Goal: Task Accomplishment & Management: Complete application form

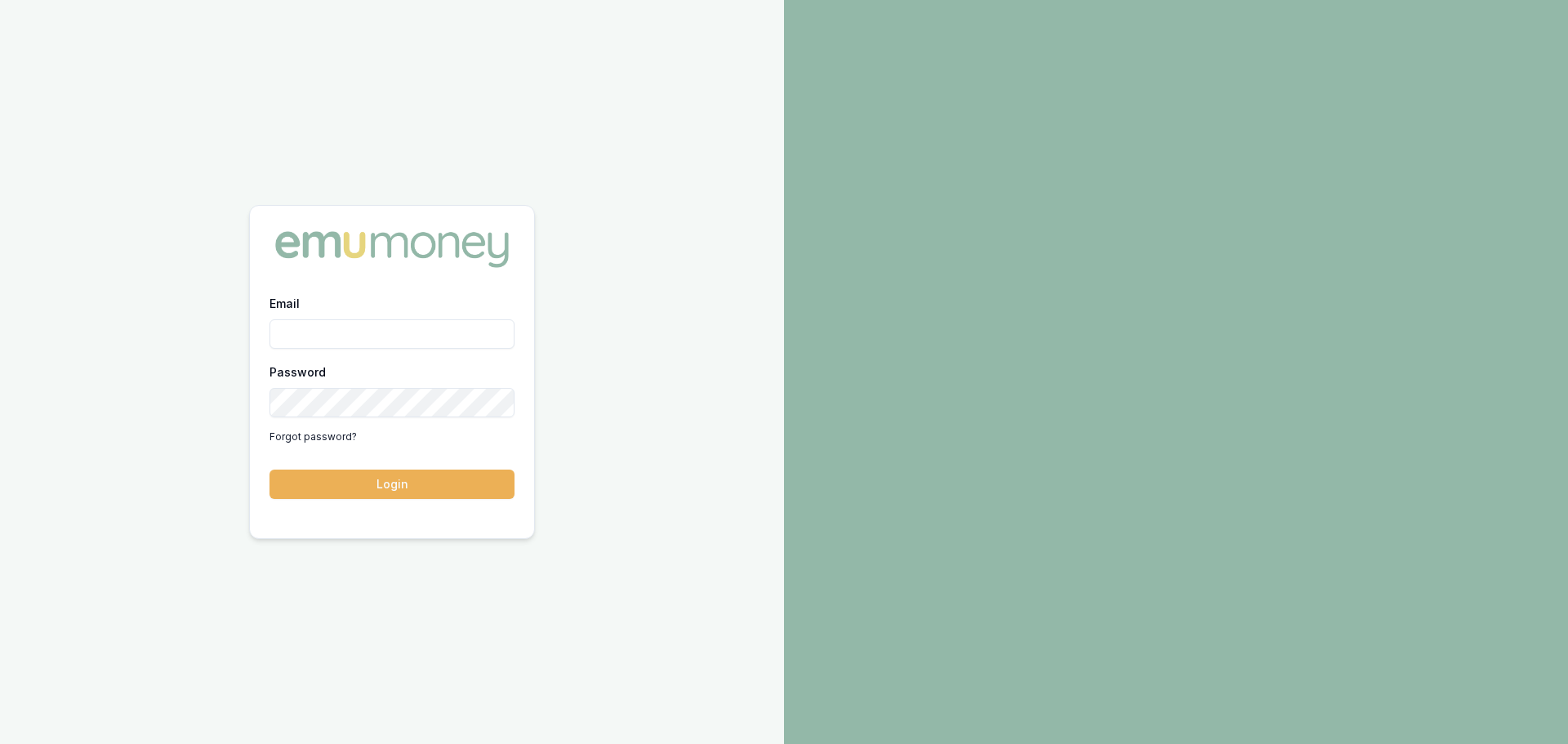
click at [387, 337] on input "Email" at bounding box center [392, 334] width 245 height 30
type input "brad.hearns@emumoney.com.au"
click at [411, 484] on button "Login" at bounding box center [392, 484] width 245 height 30
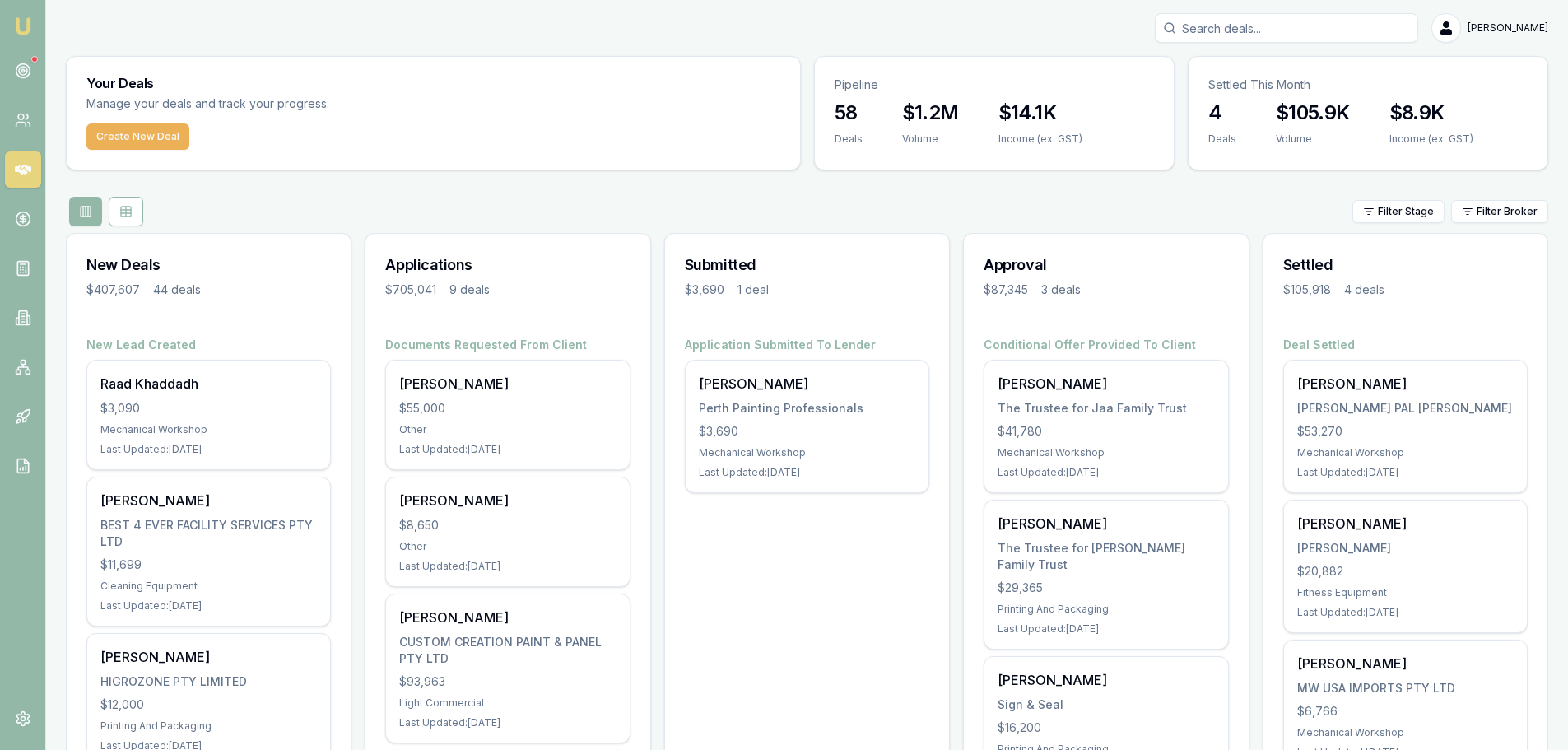
drag, startPoint x: 35, startPoint y: 67, endPoint x: 33, endPoint y: 96, distance: 29.1
click at [35, 67] on link at bounding box center [23, 70] width 36 height 36
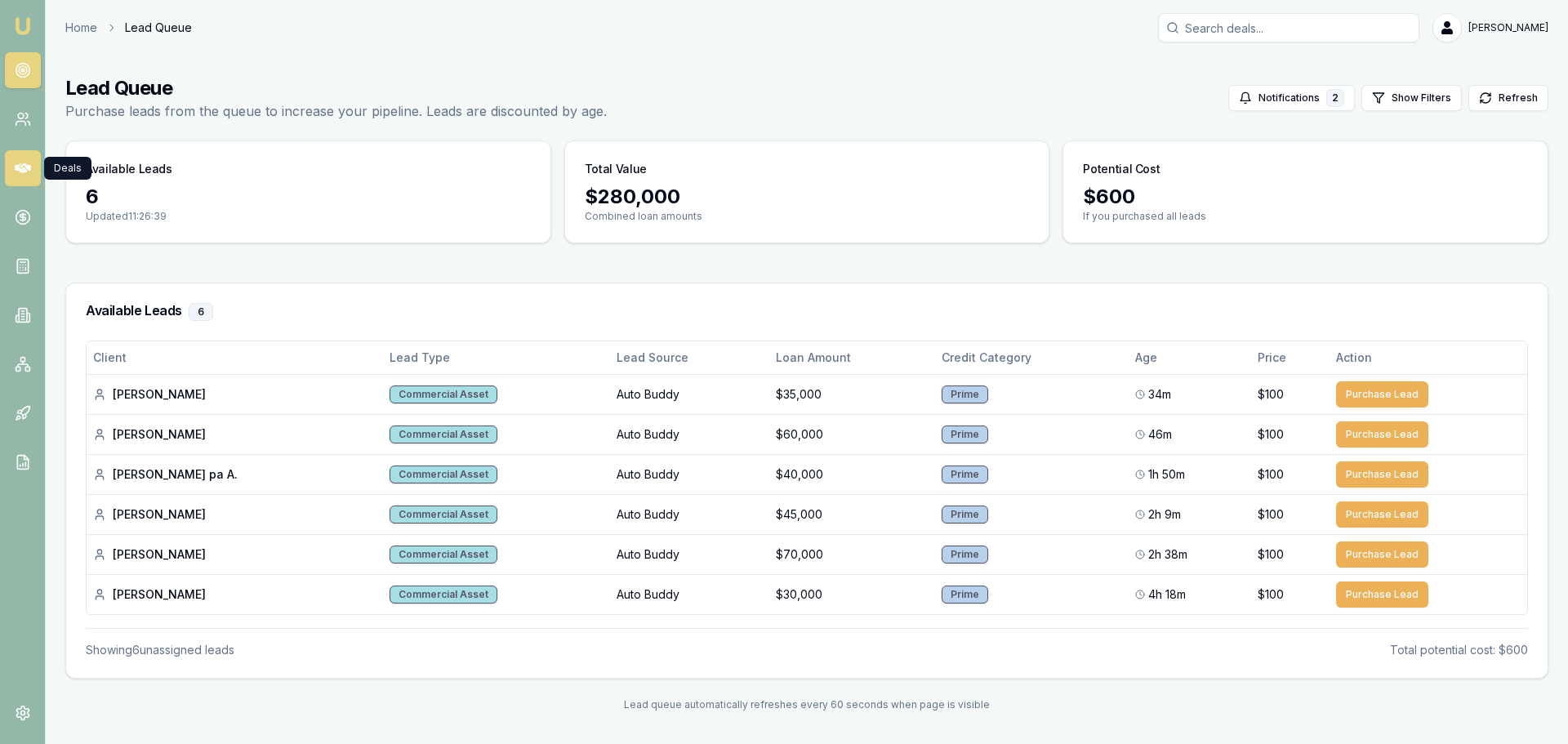
click at [25, 185] on link at bounding box center [23, 168] width 36 height 36
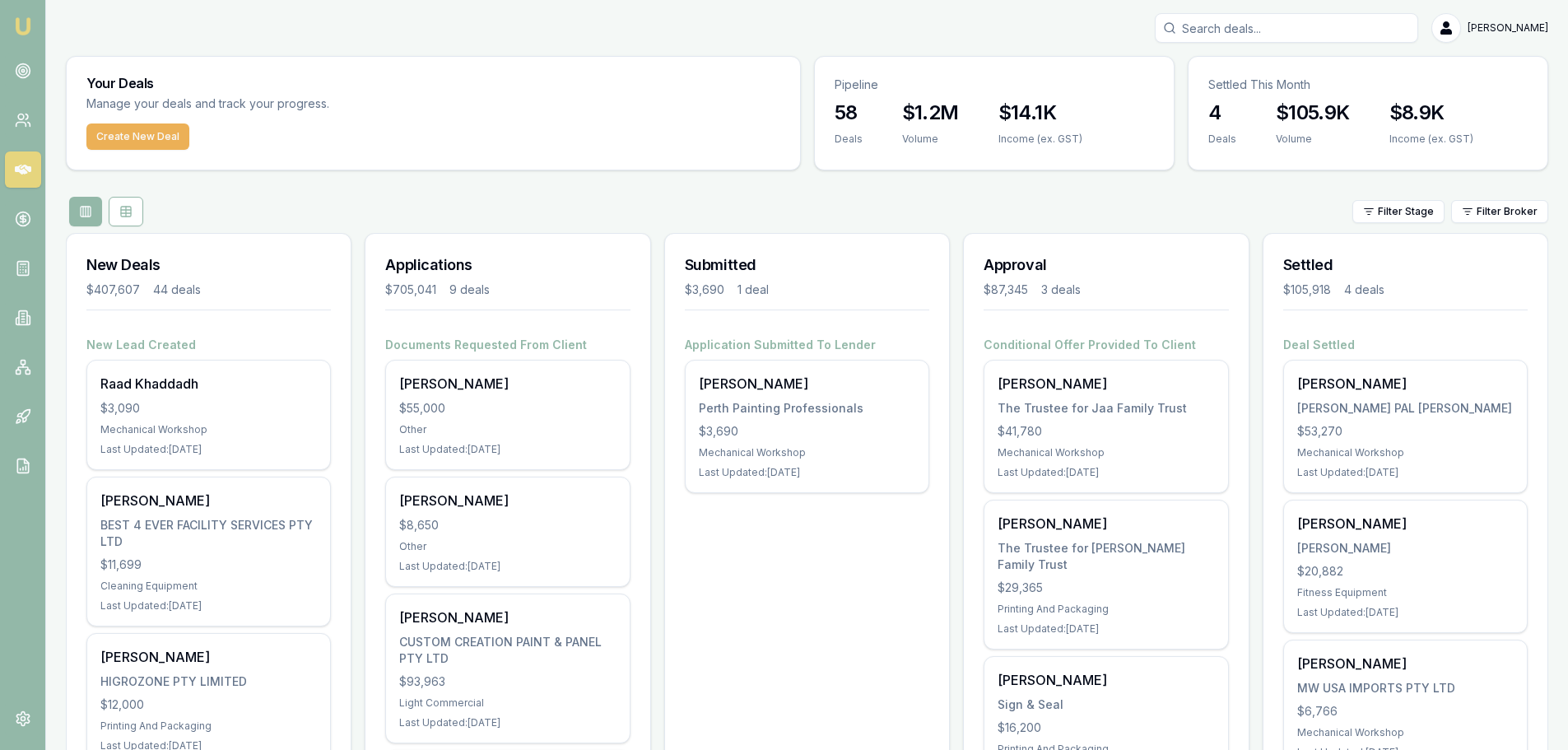
click at [512, 209] on div "Filter Stage Filter Broker" at bounding box center [807, 211] width 1482 height 30
click at [507, 206] on div "Filter Stage Filter Broker" at bounding box center [807, 211] width 1482 height 30
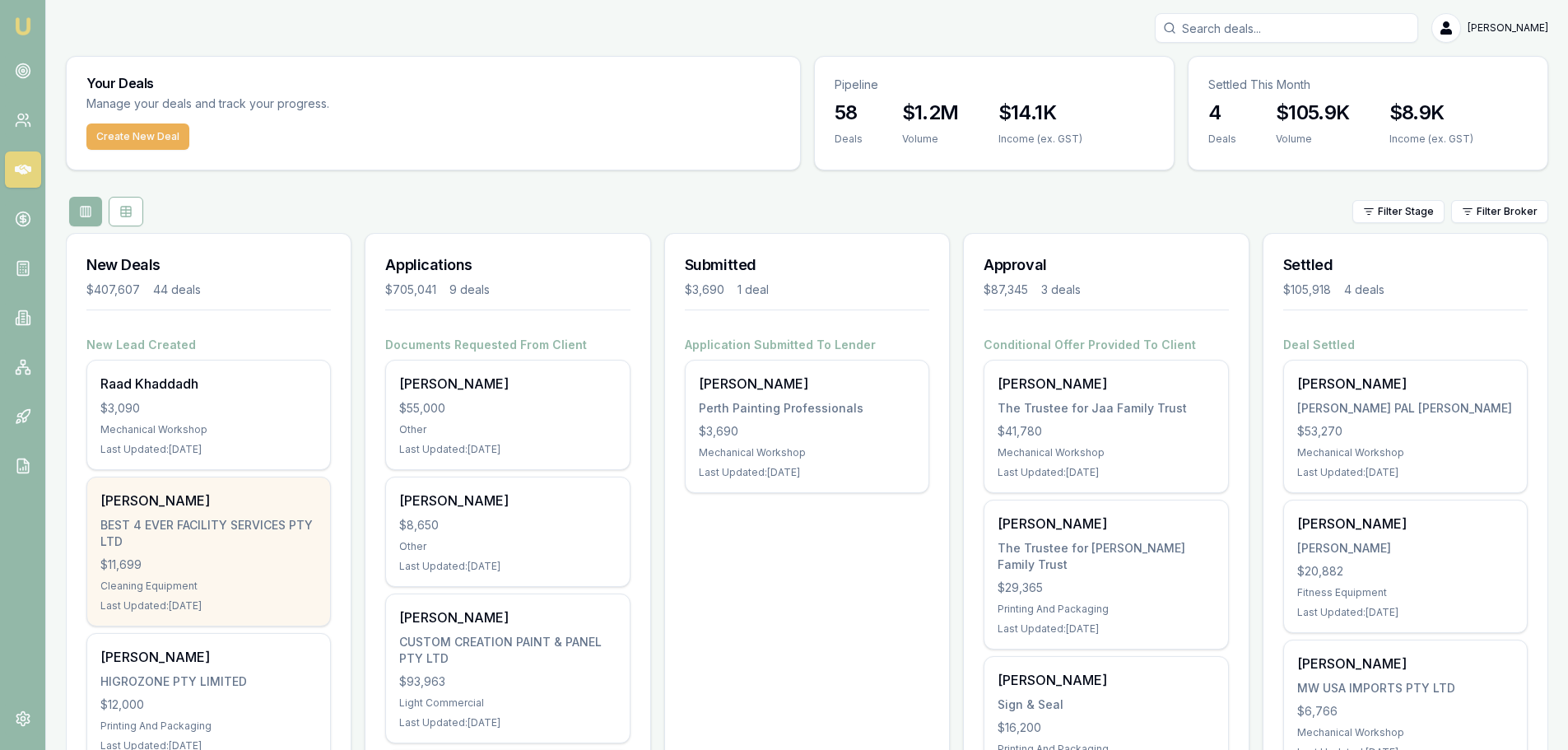
click at [220, 524] on div "BEST 4 EVER FACILITY SERVICES PTY LTD" at bounding box center [209, 534] width 216 height 33
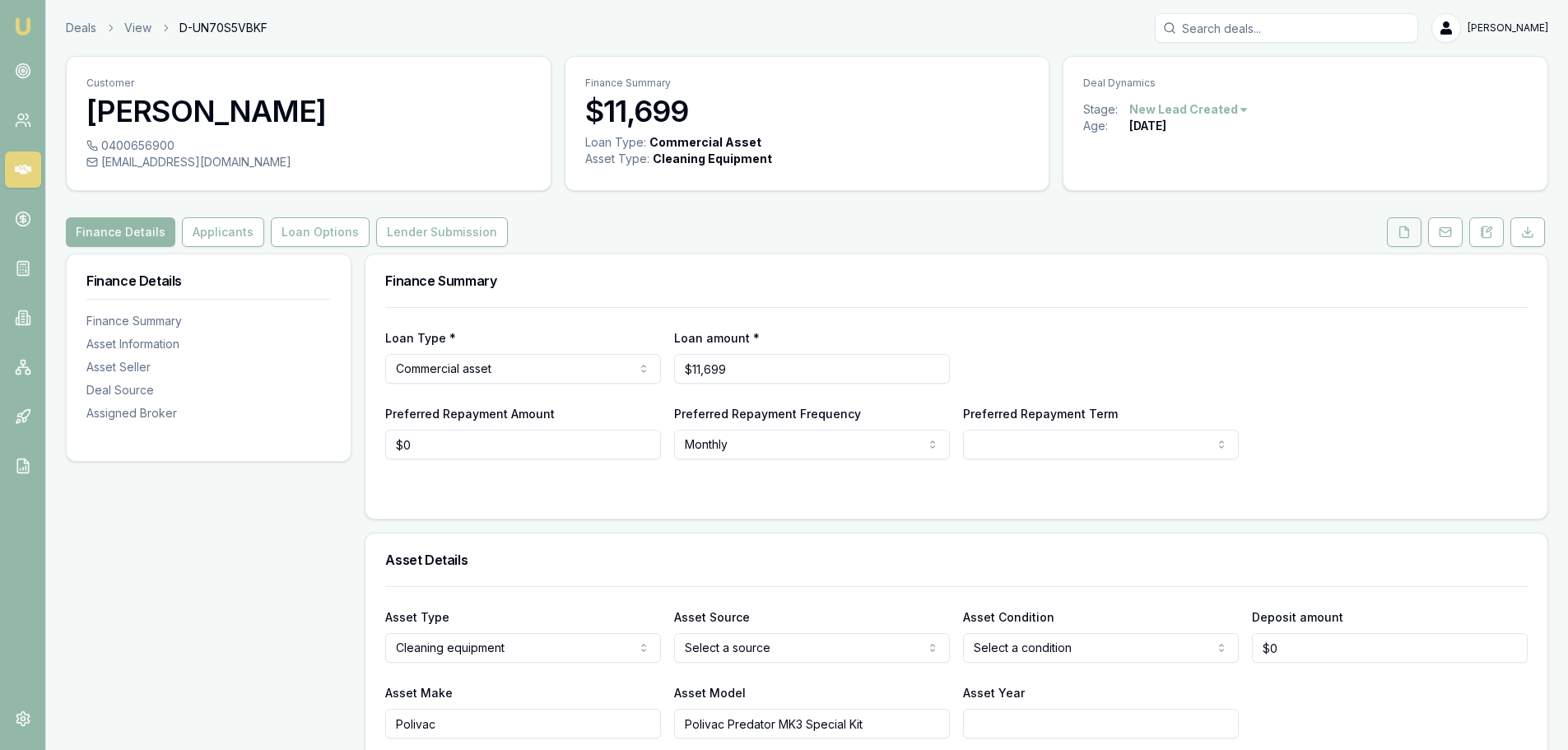
click at [1405, 235] on icon at bounding box center [1404, 232] width 13 height 13
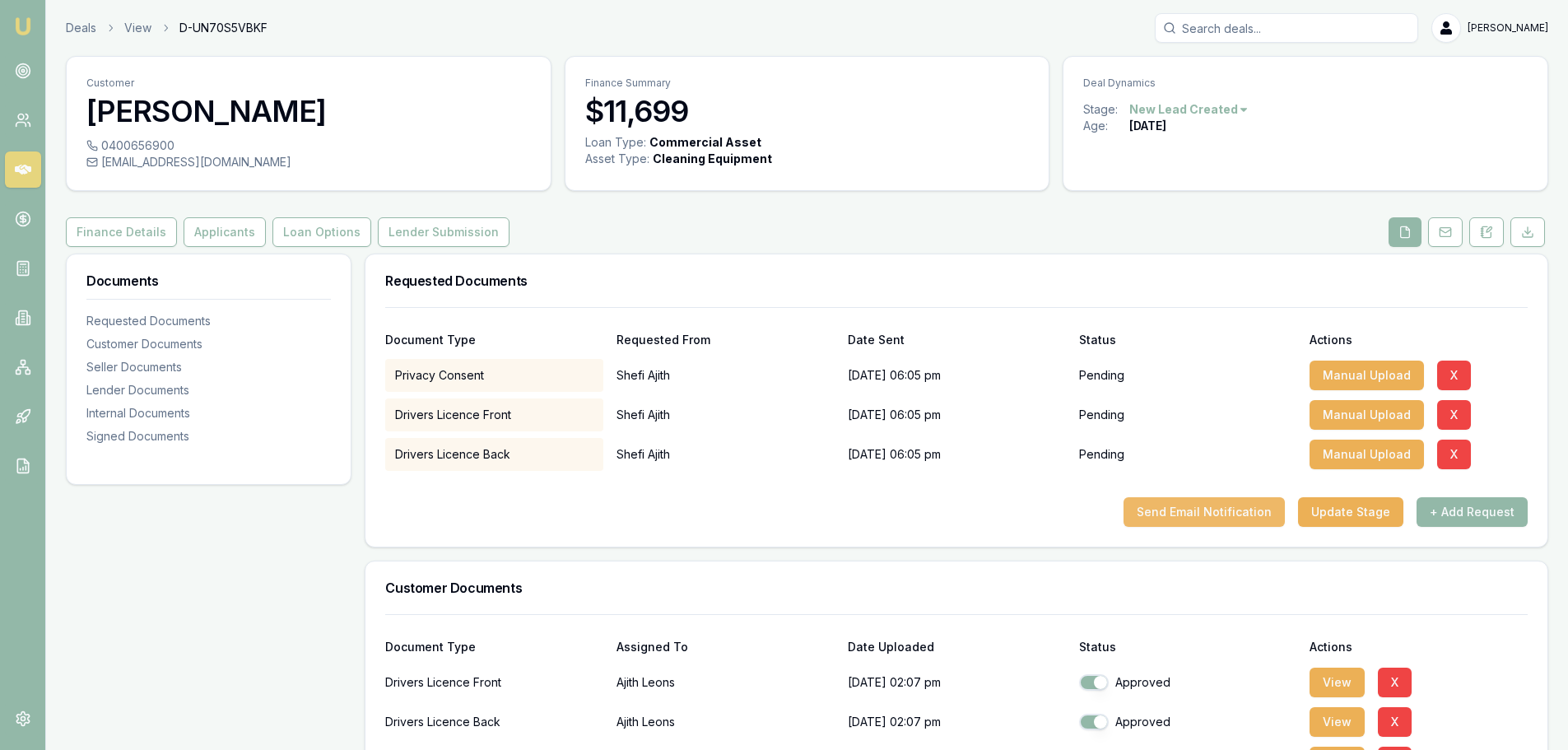
click at [1211, 507] on button "Send Email Notification" at bounding box center [1204, 512] width 161 height 30
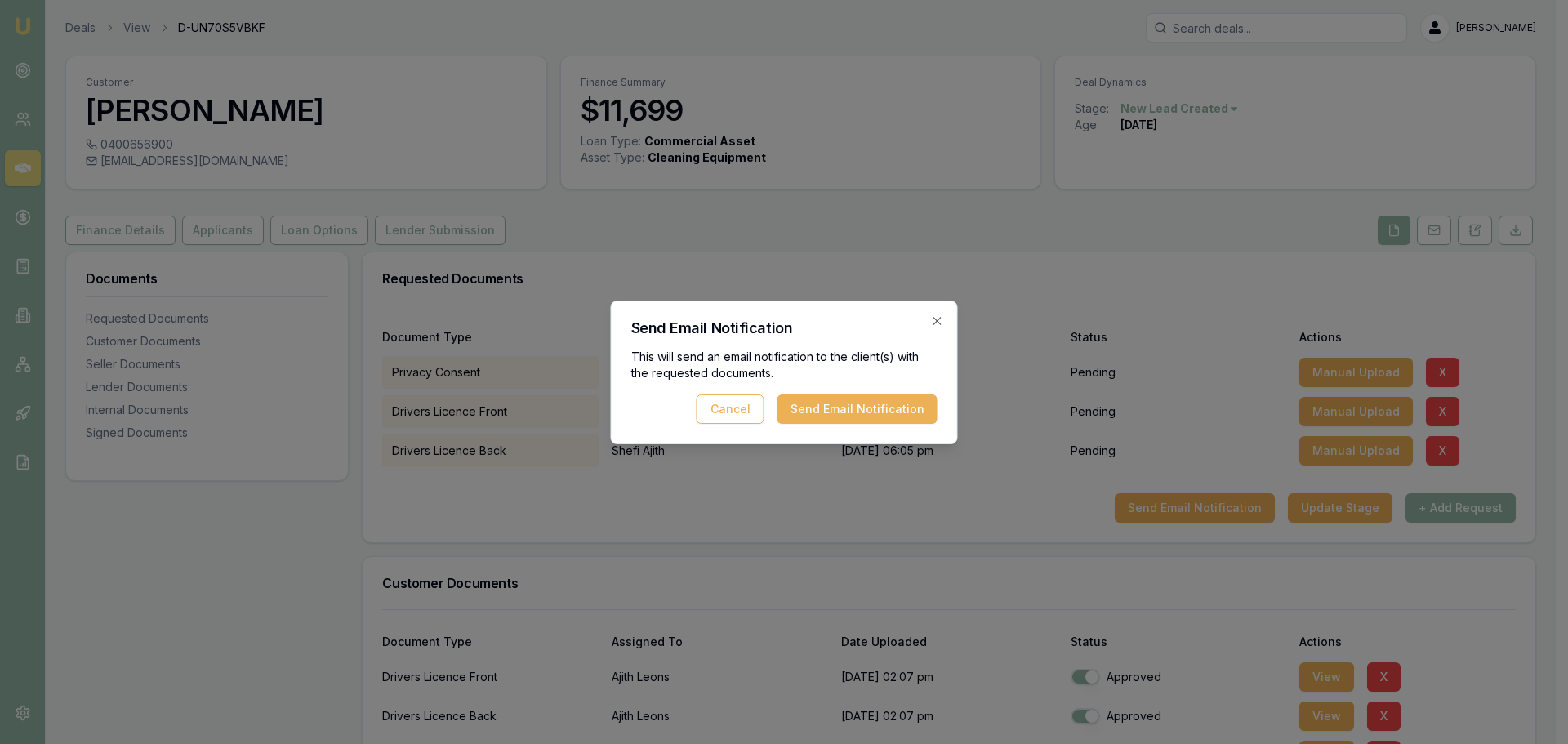
click at [851, 388] on div "This will send an email notification to the client(s) with the requested docume…" at bounding box center [784, 386] width 306 height 75
click at [854, 416] on button "Send Email Notification" at bounding box center [858, 409] width 160 height 30
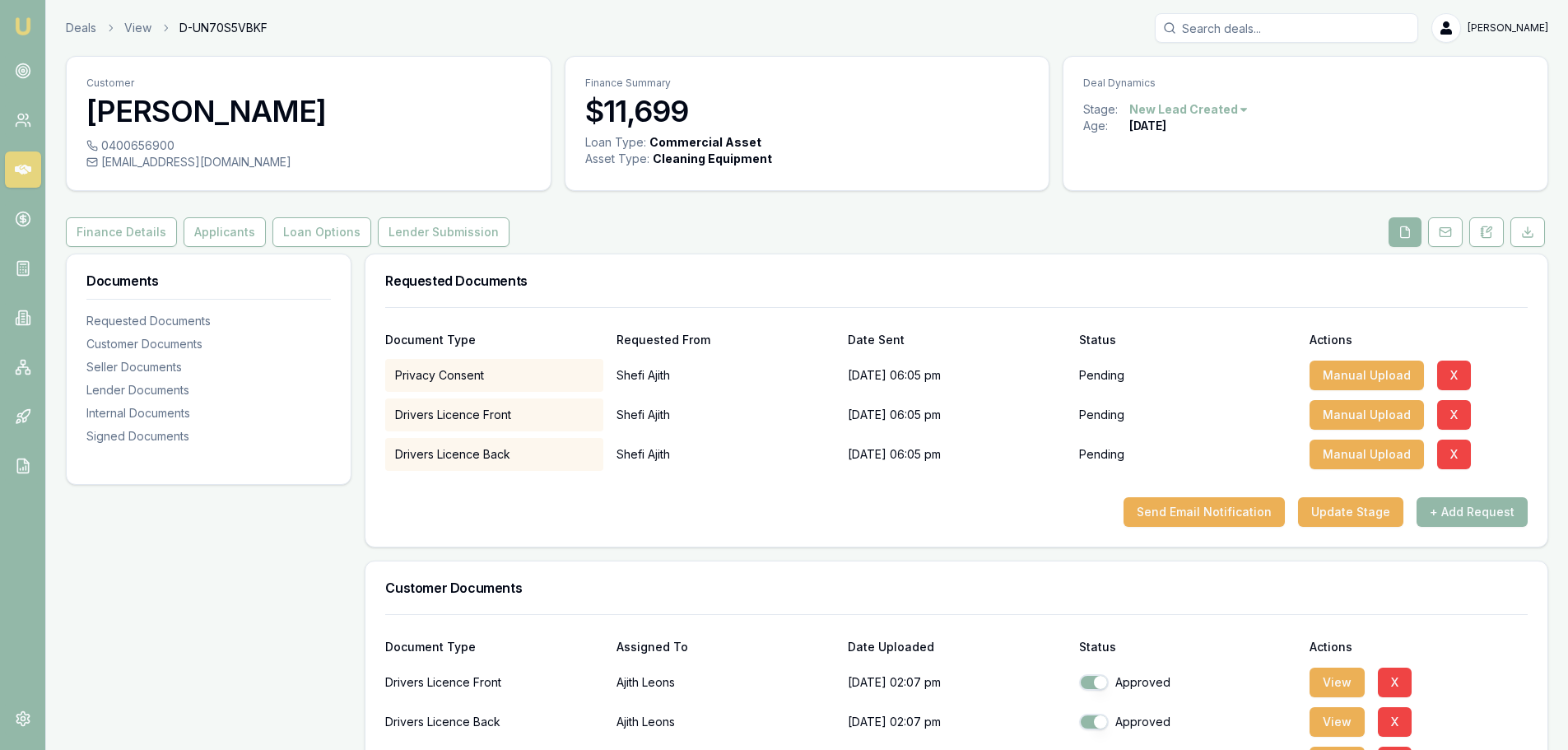
click at [137, 144] on div "0400656900" at bounding box center [309, 145] width 445 height 16
copy div "0400656900"
click at [631, 377] on p "[PERSON_NAME]" at bounding box center [726, 375] width 218 height 33
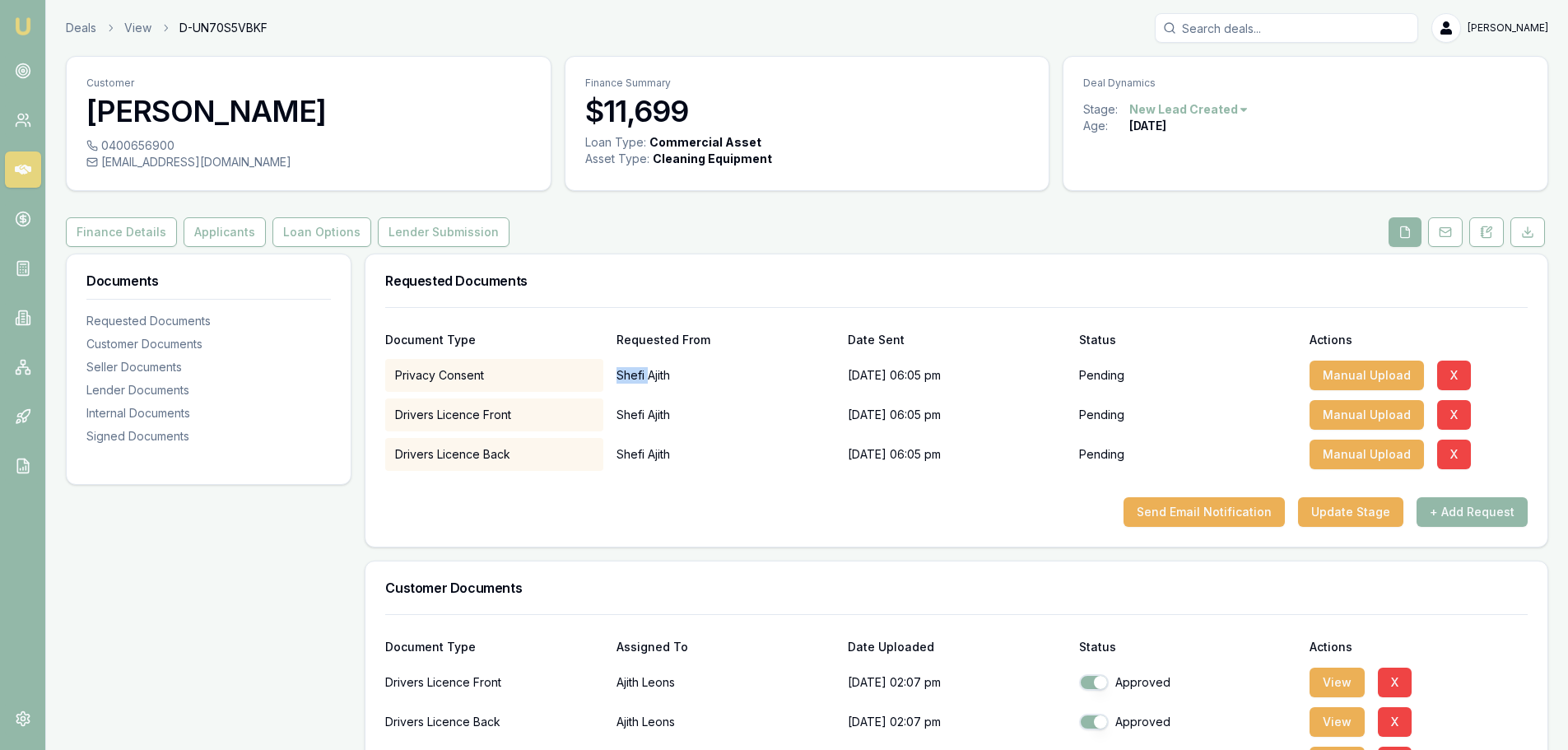
copy p "Shefi"
click at [197, 236] on button "Applicants" at bounding box center [225, 232] width 82 height 30
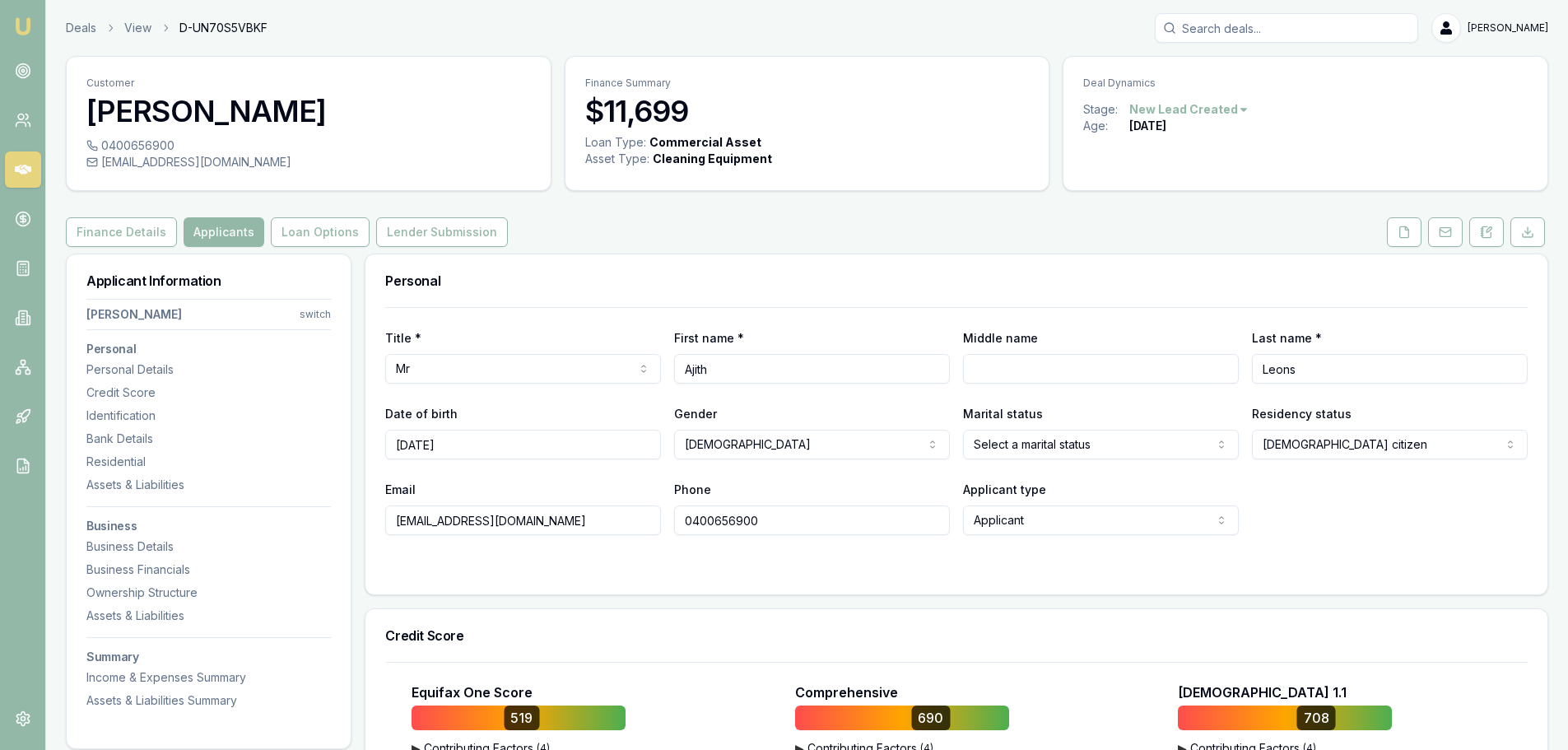
click at [318, 309] on html "Emu Broker Deals View D-UN70S5VBKF [PERSON_NAME] Toggle Menu Customer [PERSON_N…" at bounding box center [784, 375] width 1568 height 750
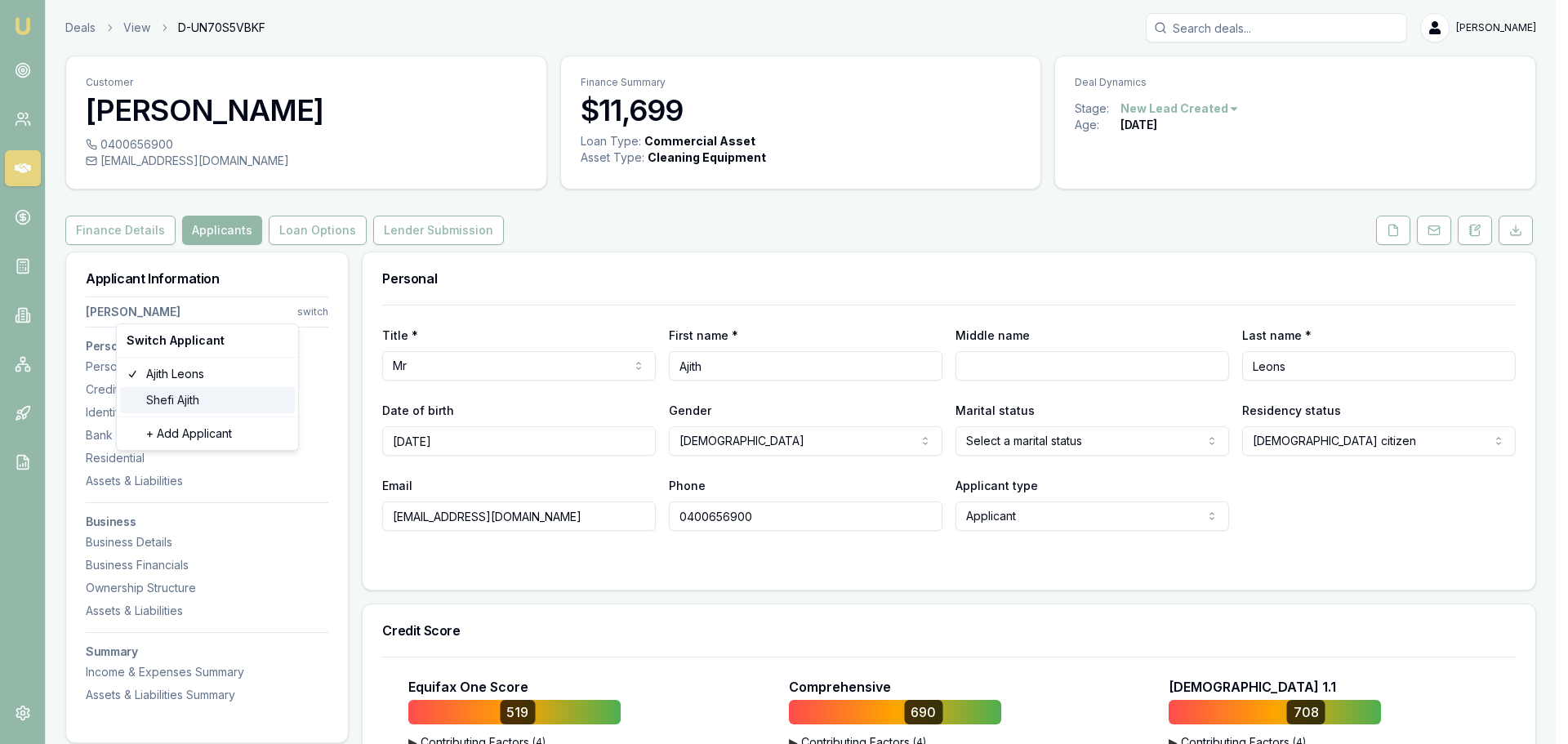
click at [187, 397] on div "[PERSON_NAME]" at bounding box center [207, 400] width 175 height 26
select select
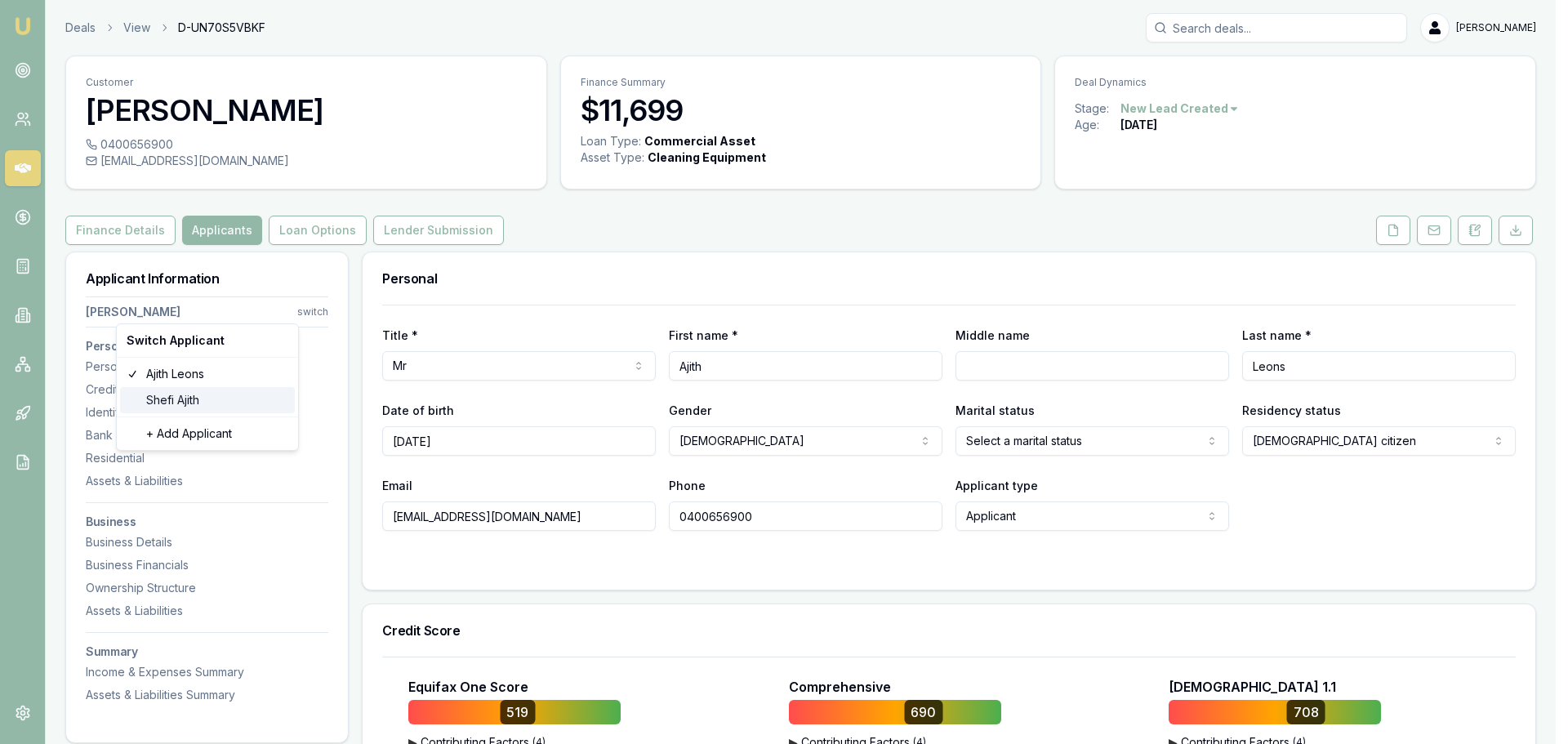
type input "Shefi"
type input "Ajith"
type input "[EMAIL_ADDRESS][DOMAIN_NAME]"
type input "0478888306"
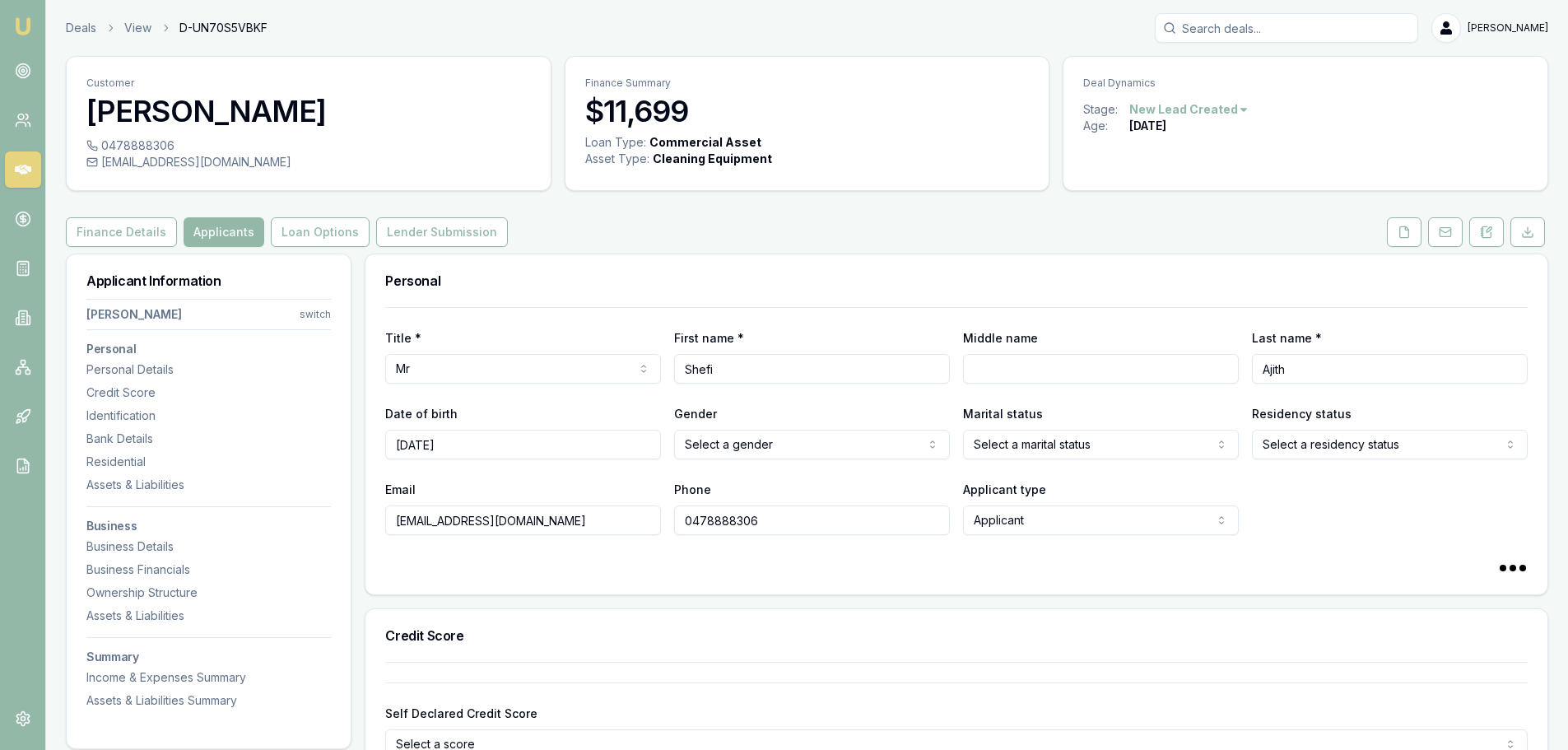
click at [499, 372] on html "Emu Broker Deals View D-UN70S5VBKF [PERSON_NAME] Toggle Menu Customer [PERSON_N…" at bounding box center [784, 375] width 1568 height 750
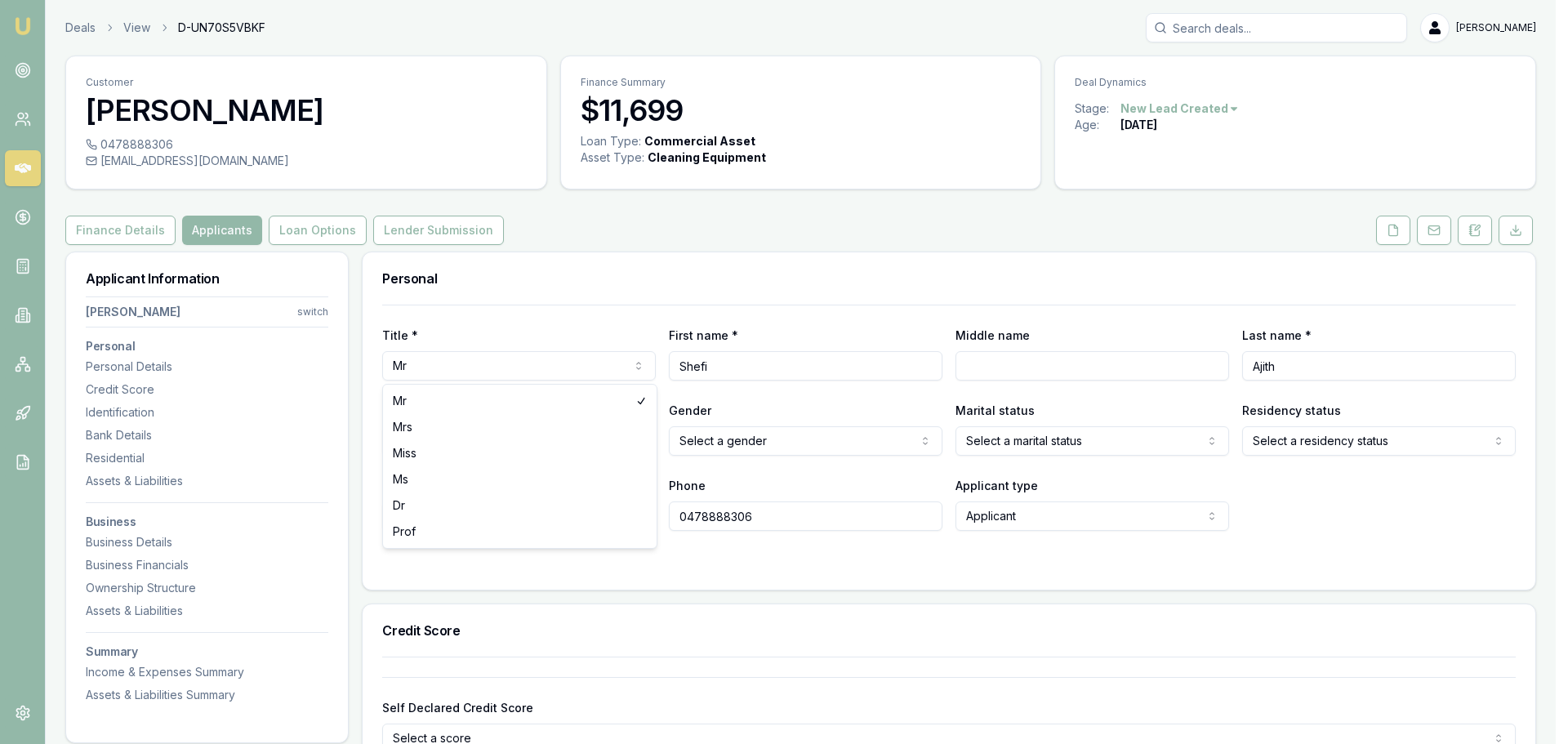
select select "Ms"
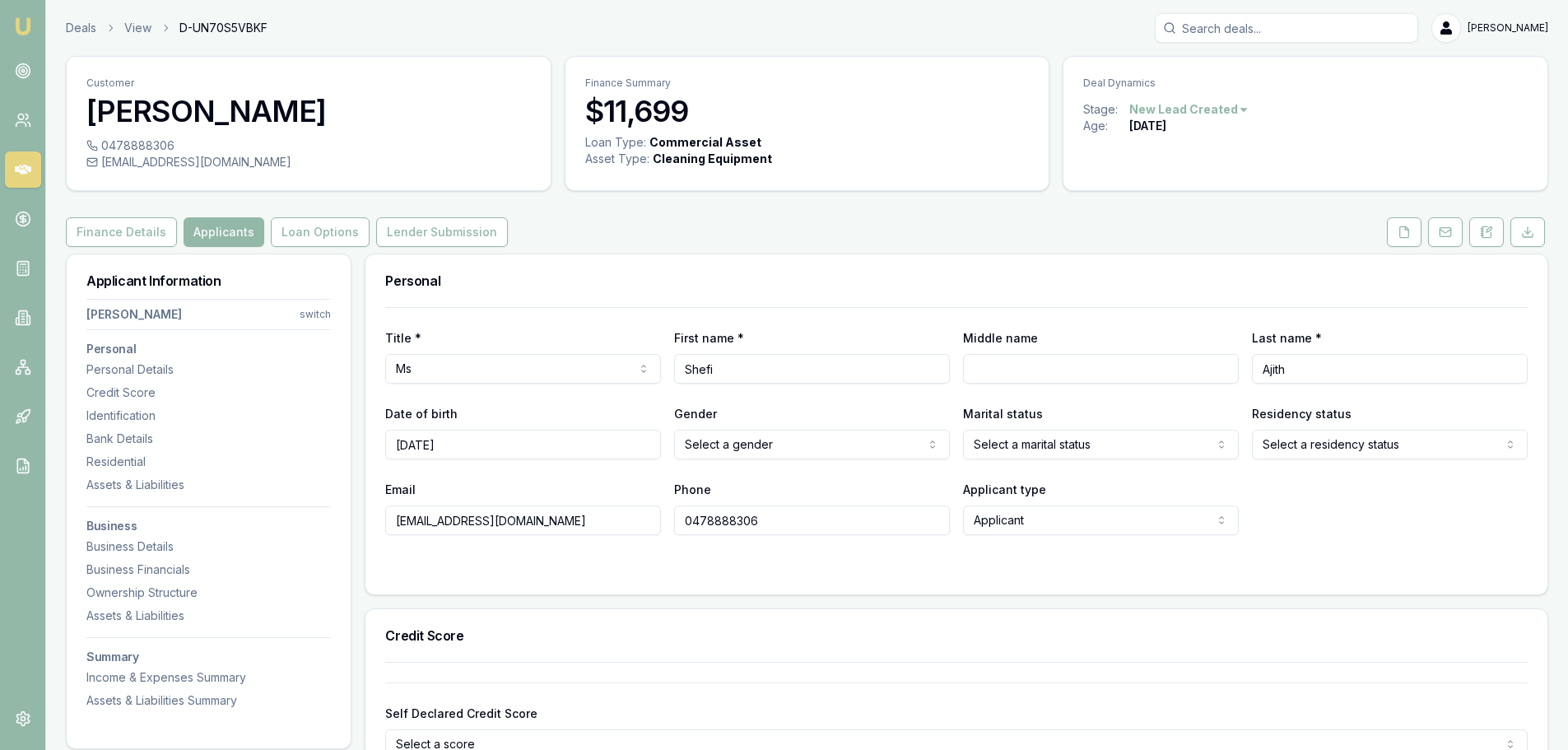
drag, startPoint x: 539, startPoint y: 302, endPoint x: 1023, endPoint y: 294, distance: 484.1
click at [540, 301] on div "Personal" at bounding box center [957, 280] width 1182 height 52
drag, startPoint x: 536, startPoint y: 525, endPoint x: 394, endPoint y: 527, distance: 142.0
click at [394, 527] on input "[EMAIL_ADDRESS][DOMAIN_NAME]" at bounding box center [523, 521] width 276 height 30
click at [112, 147] on div "0478888306" at bounding box center [309, 145] width 445 height 16
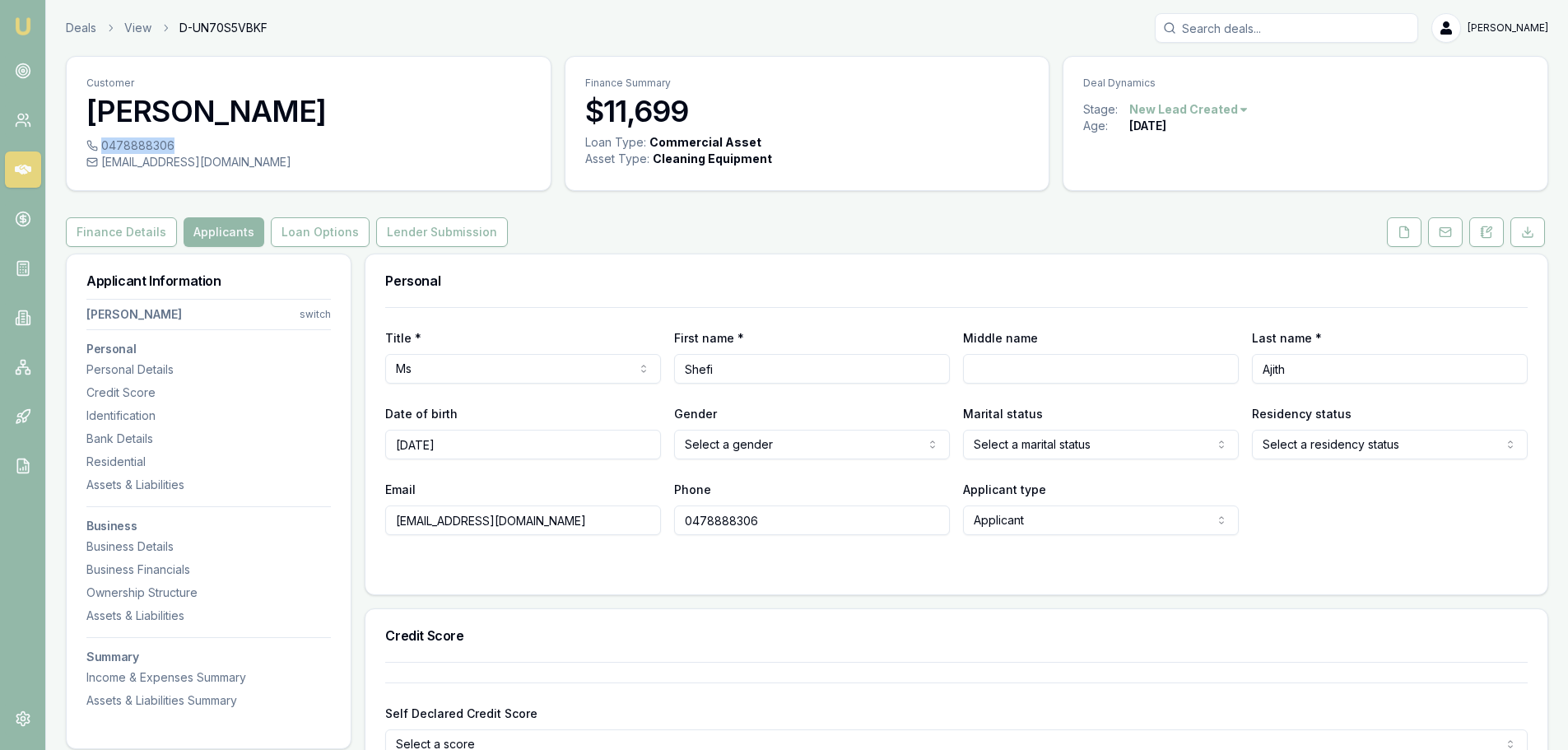
click at [112, 147] on div "0478888306" at bounding box center [309, 145] width 445 height 16
click at [120, 227] on button "Finance Details" at bounding box center [121, 232] width 111 height 30
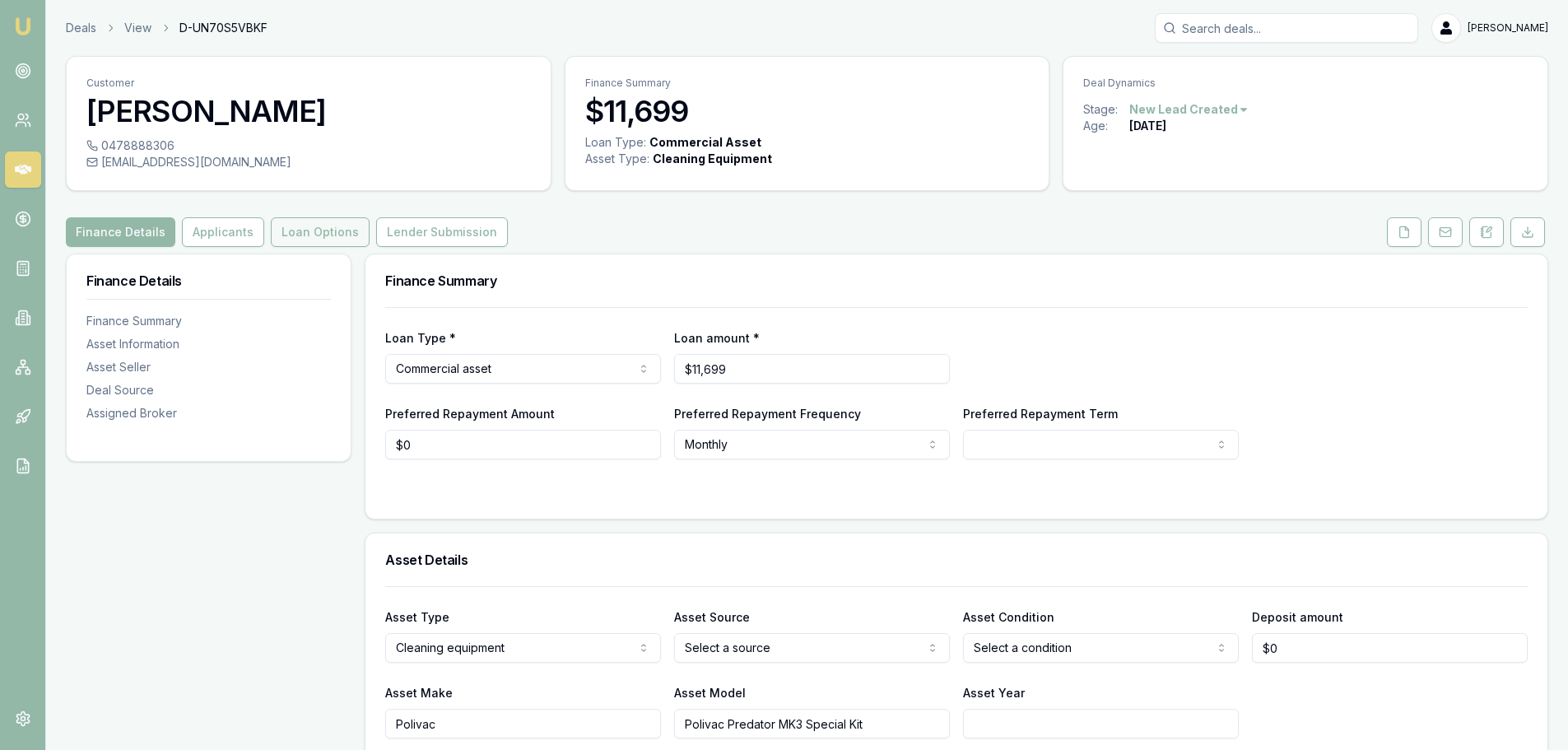
drag, startPoint x: 216, startPoint y: 222, endPoint x: 288, endPoint y: 243, distance: 75.0
click at [216, 222] on button "Applicants" at bounding box center [223, 232] width 82 height 30
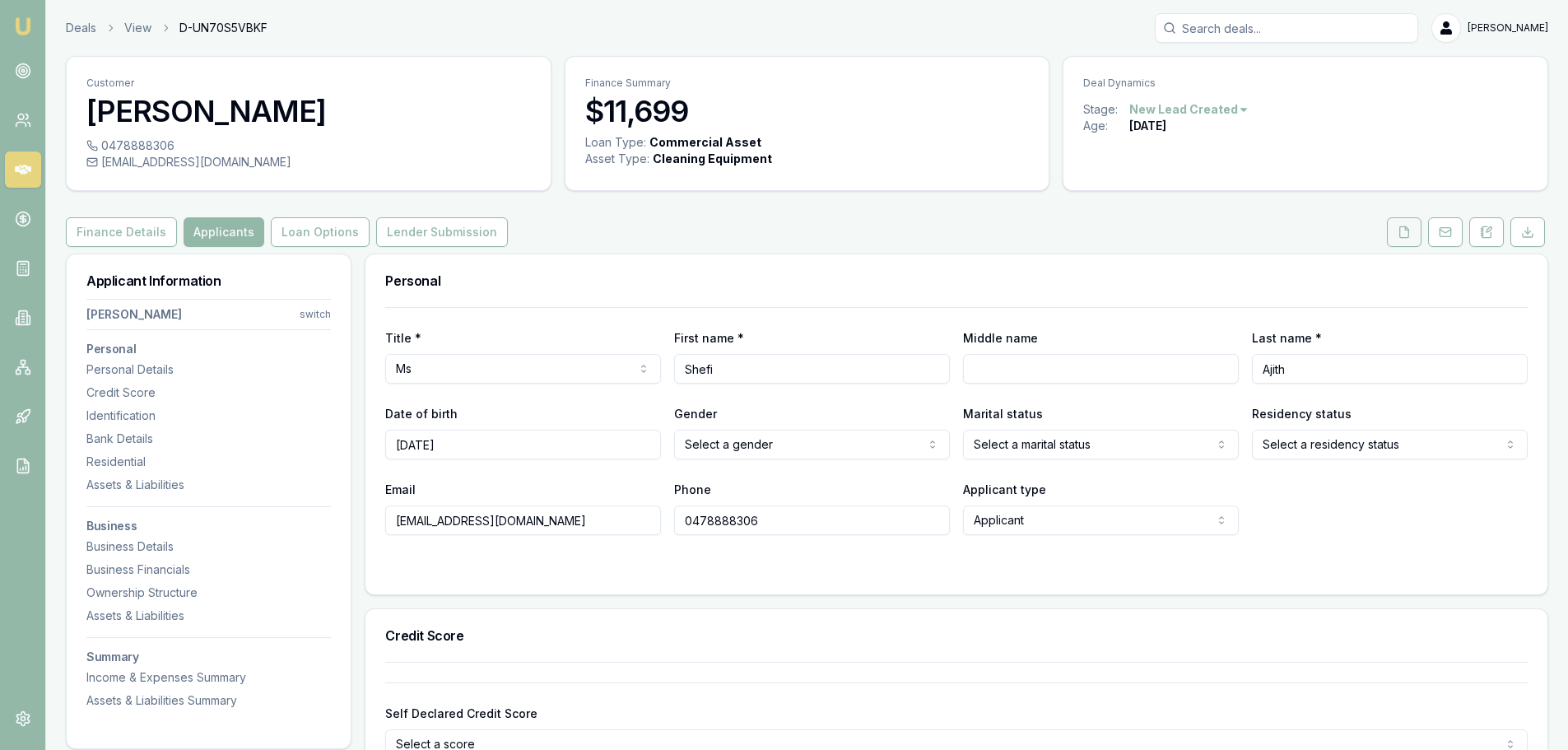
click at [1407, 229] on icon at bounding box center [1405, 232] width 9 height 10
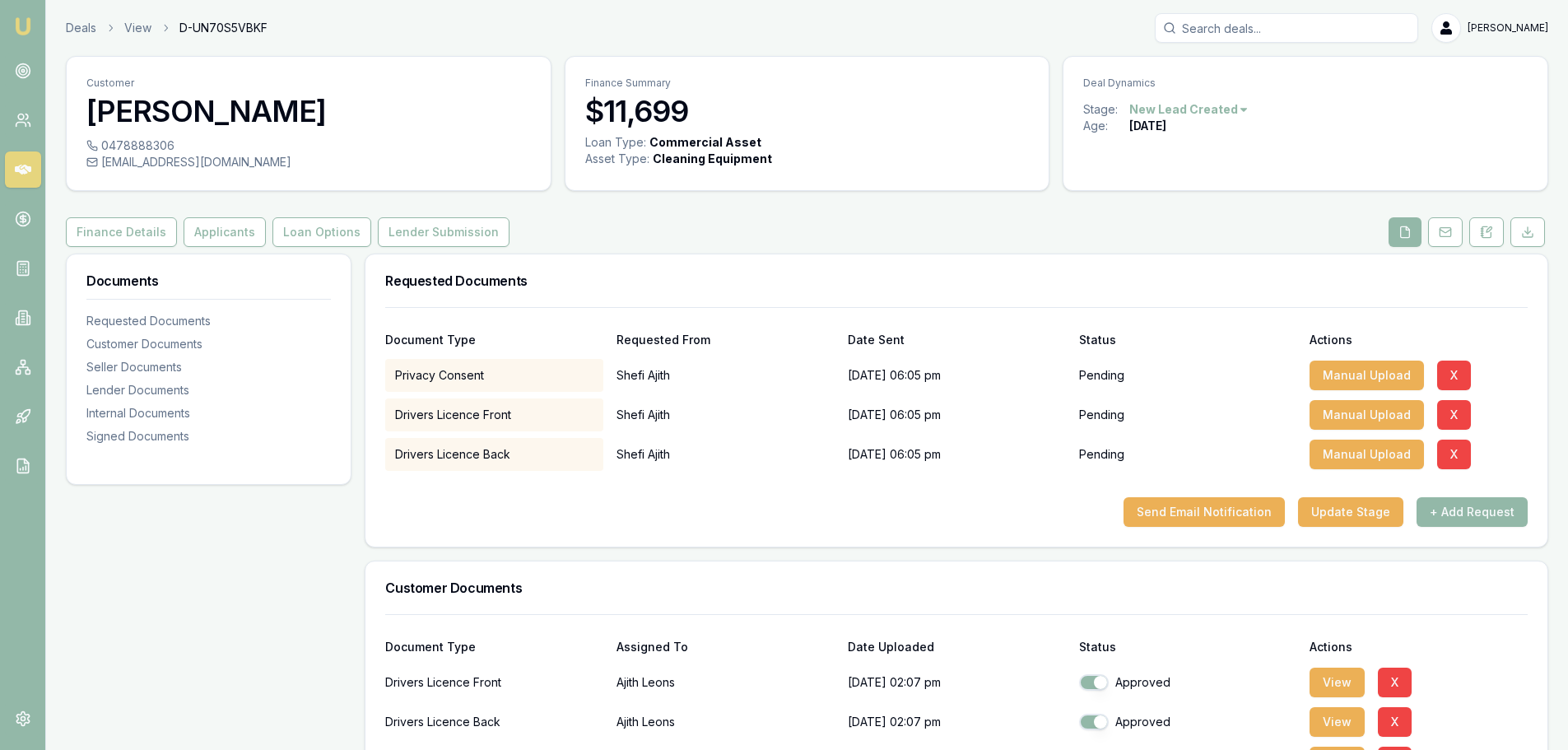
click at [546, 186] on div "0478888306 [EMAIL_ADDRESS][DOMAIN_NAME]" at bounding box center [309, 163] width 484 height 52
click at [139, 143] on div "0478888306" at bounding box center [309, 145] width 445 height 16
click at [186, 148] on div "0478888306" at bounding box center [309, 145] width 445 height 16
click at [127, 143] on div "0478888306" at bounding box center [309, 145] width 445 height 16
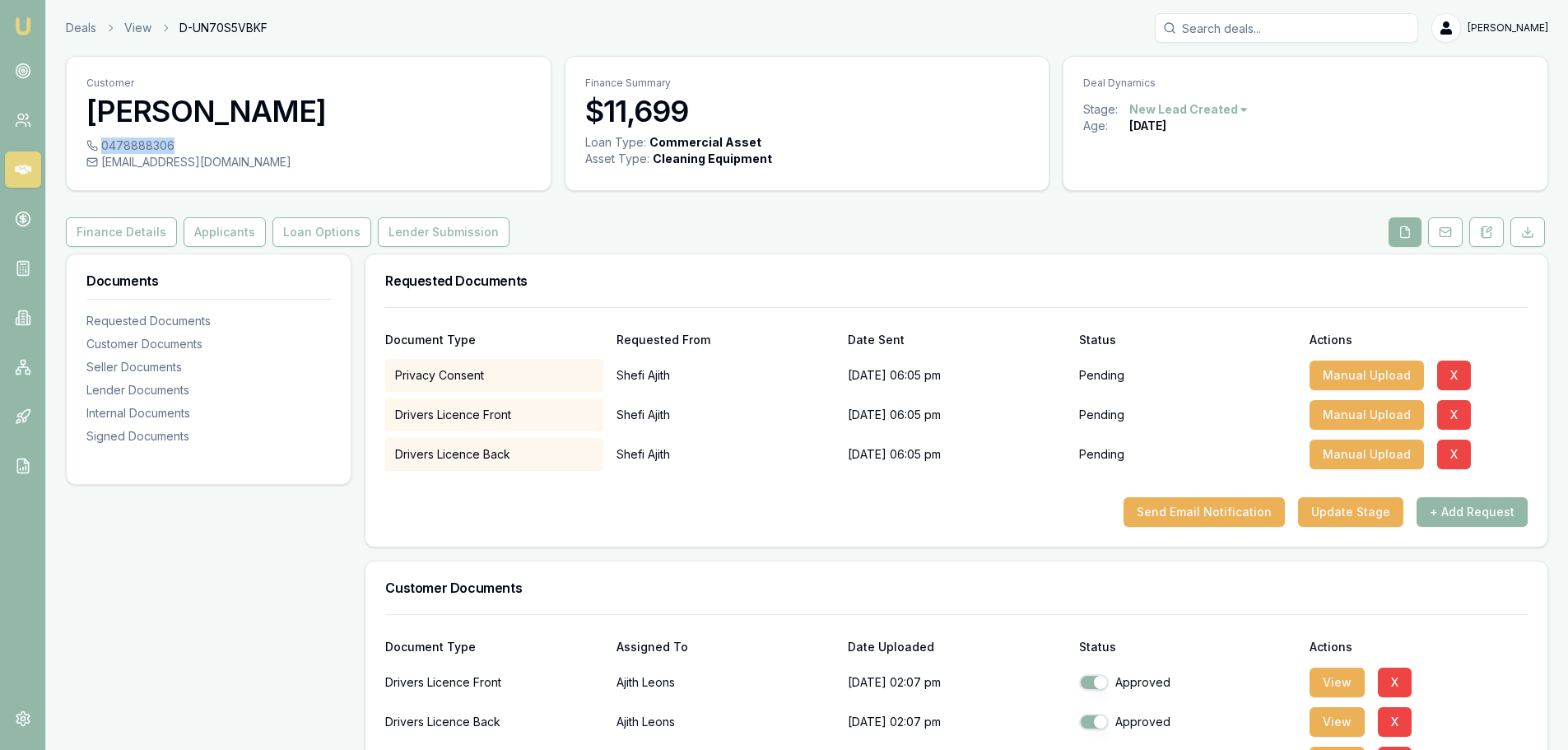
click at [127, 143] on div "0478888306" at bounding box center [309, 145] width 445 height 16
click at [222, 141] on div "0478888306" at bounding box center [309, 145] width 445 height 16
drag, startPoint x: 103, startPoint y: 143, endPoint x: 131, endPoint y: 142, distance: 28.0
click at [131, 142] on div "0478888306" at bounding box center [309, 145] width 445 height 16
click at [343, 159] on div "[EMAIL_ADDRESS][DOMAIN_NAME]" at bounding box center [309, 162] width 445 height 16
